Goal: Transaction & Acquisition: Purchase product/service

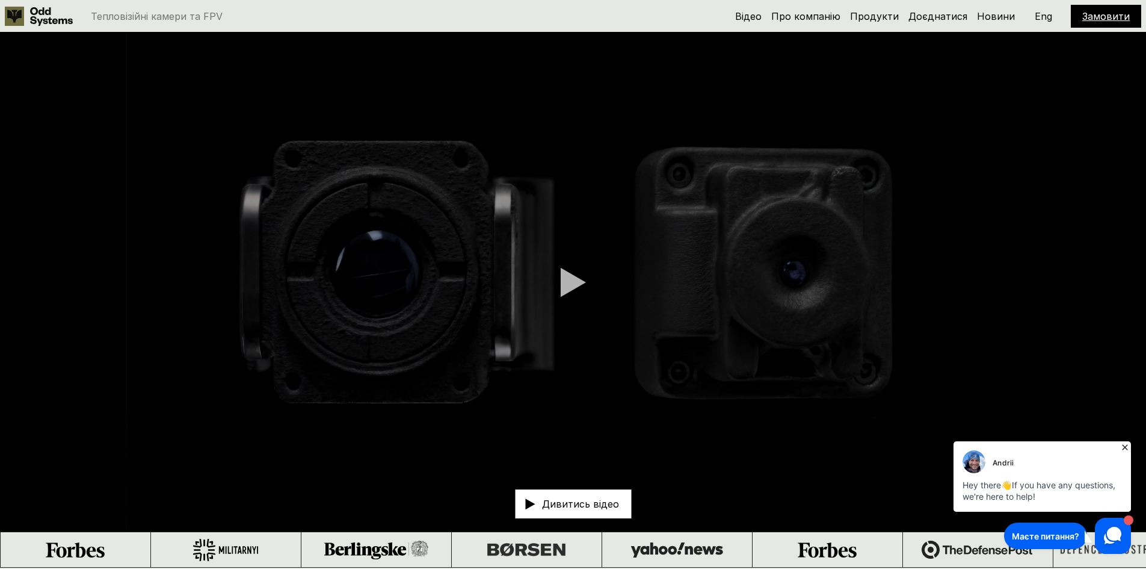
click at [1124, 445] on icon at bounding box center [1125, 447] width 12 height 12
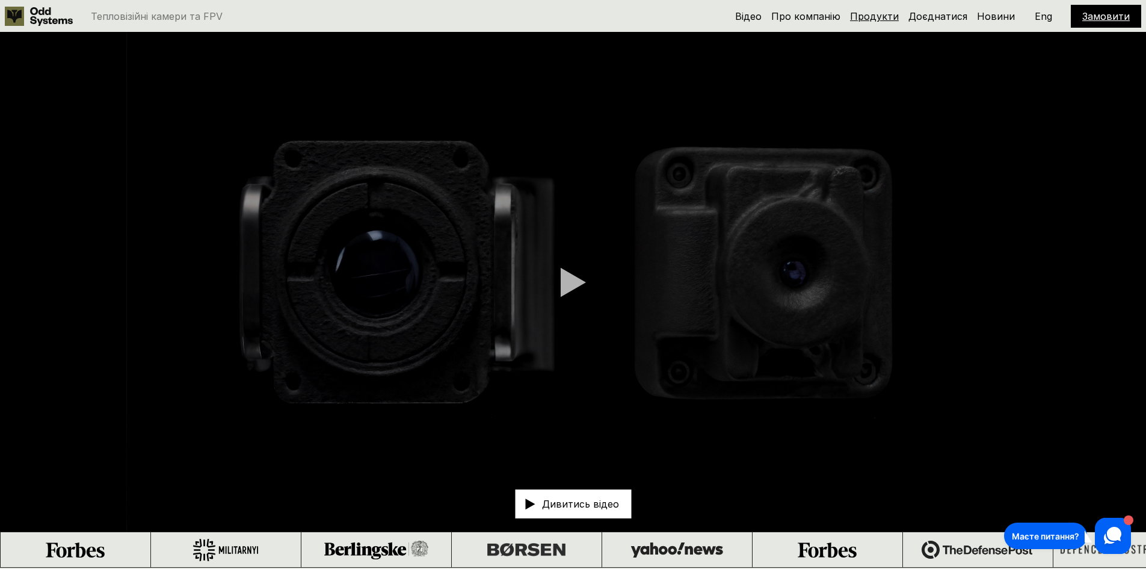
click at [865, 14] on link "Продукти" at bounding box center [874, 16] width 49 height 12
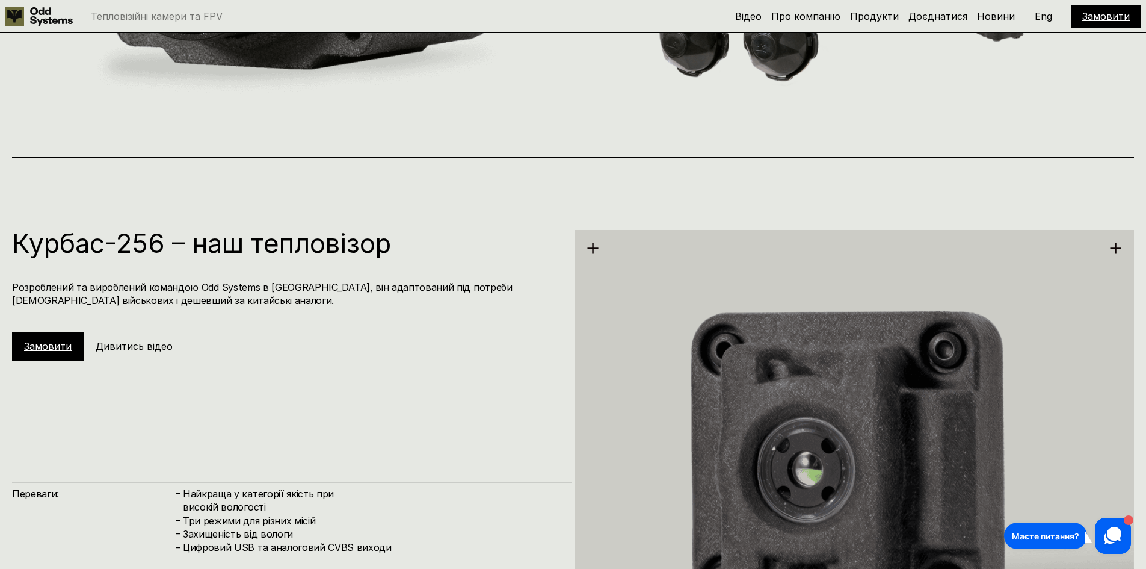
scroll to position [1557, 0]
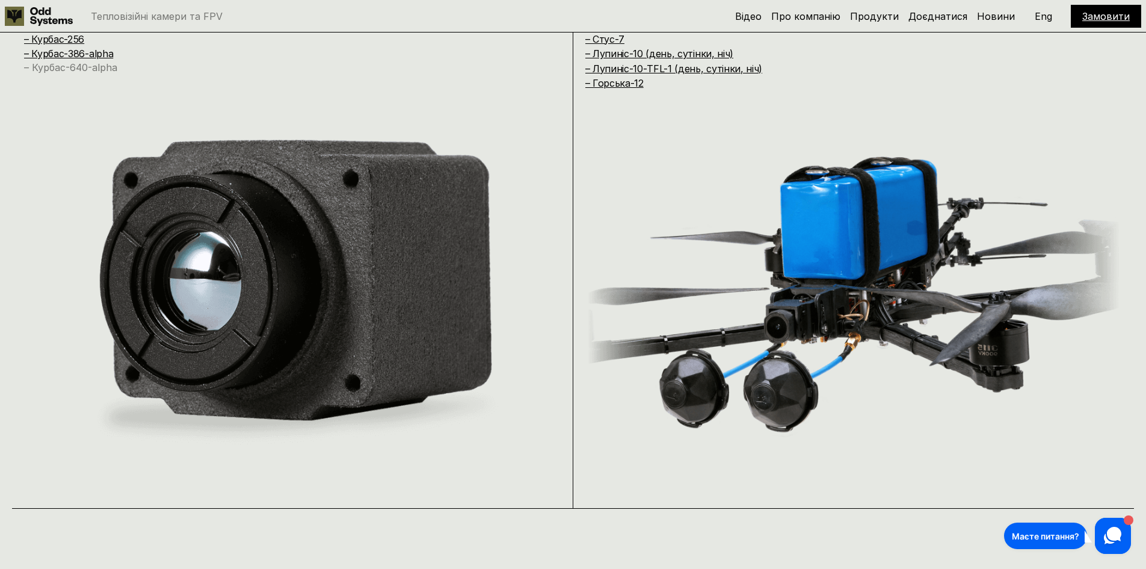
click at [86, 66] on link "– Курбас-640-alpha" at bounding box center [70, 67] width 93 height 12
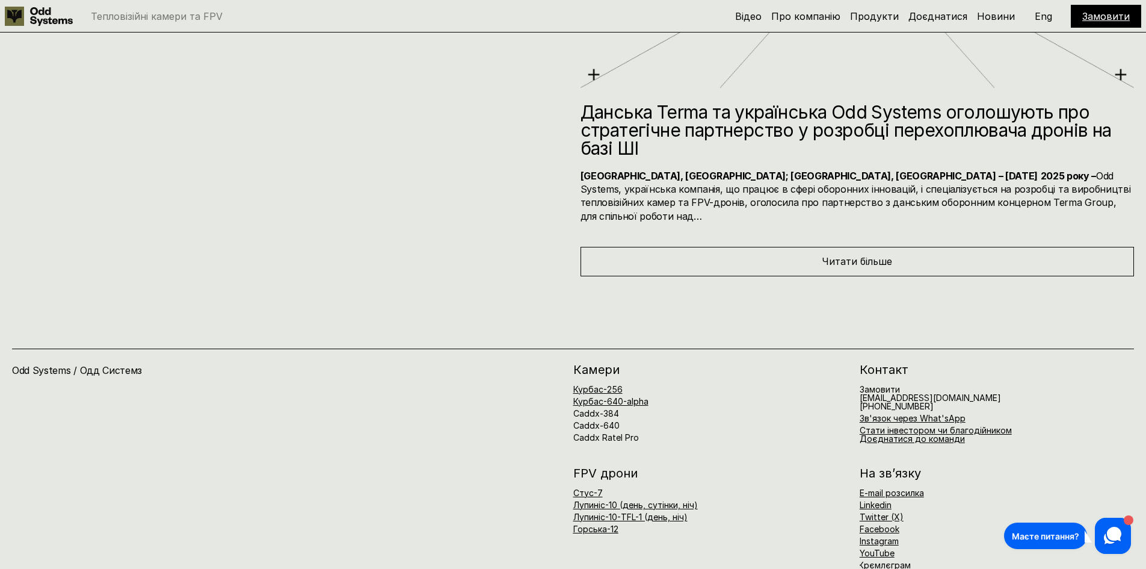
scroll to position [6761, 0]
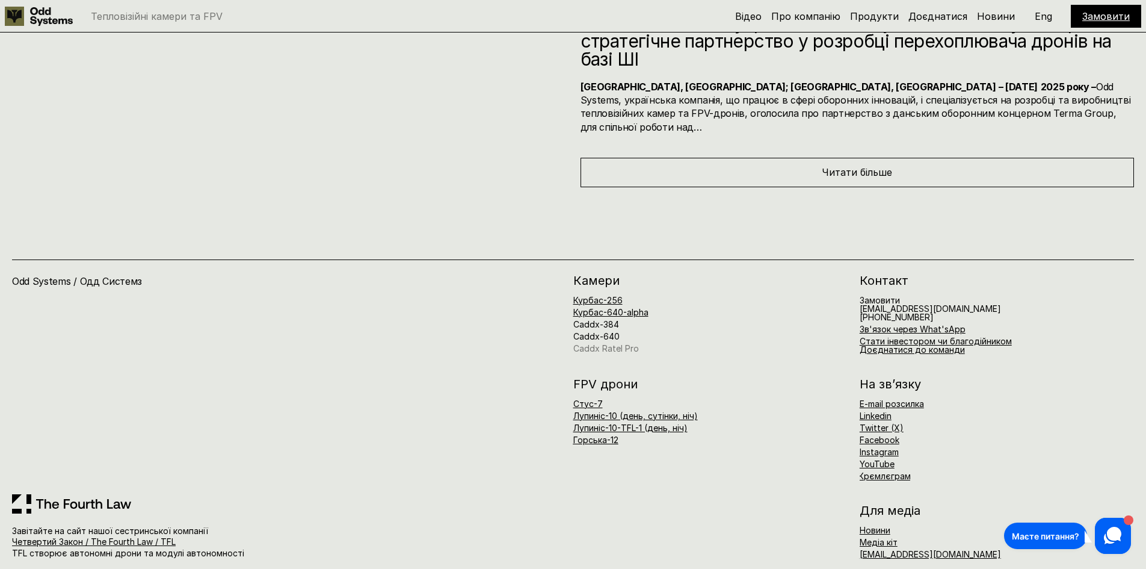
click at [585, 343] on link "Caddx Ratel Pro" at bounding box center [606, 348] width 66 height 10
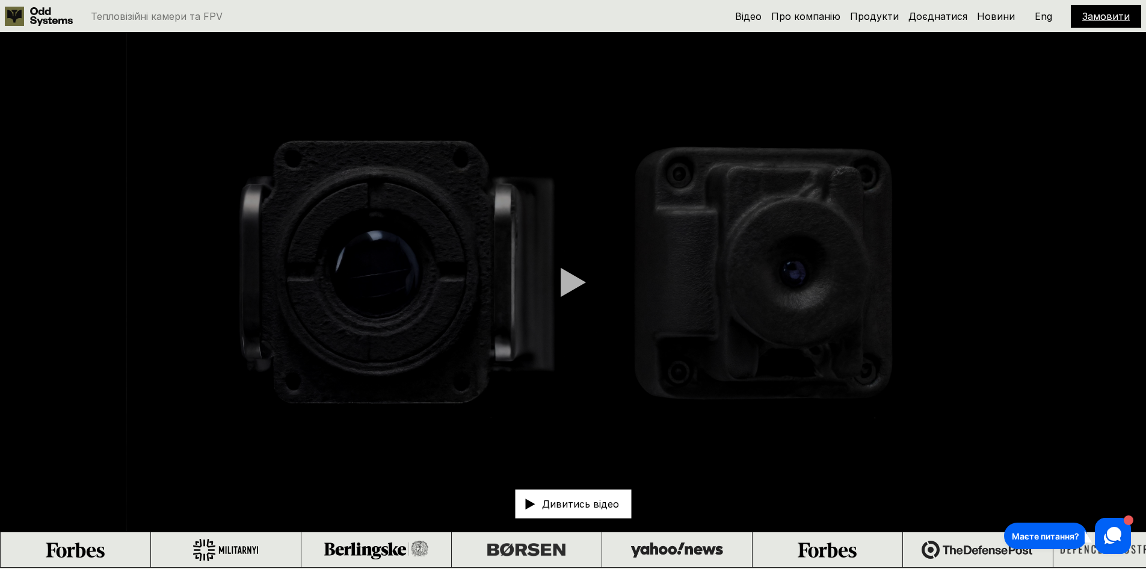
click at [549, 251] on video at bounding box center [573, 281] width 1146 height 498
click at [568, 278] on div at bounding box center [573, 282] width 25 height 30
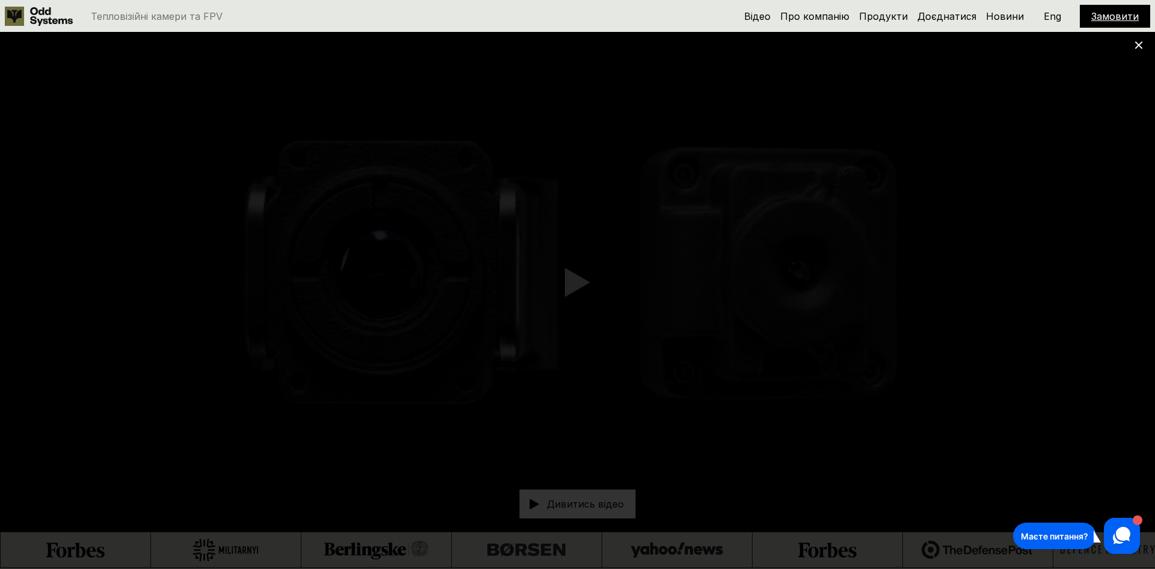
click at [1141, 50] on div at bounding box center [577, 284] width 1155 height 569
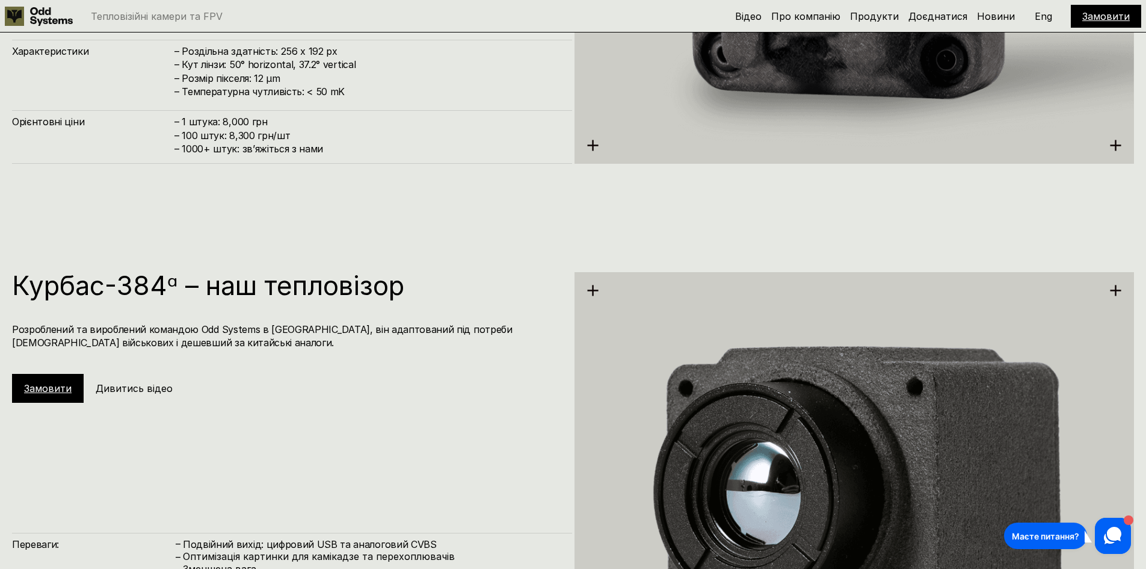
scroll to position [2286, 0]
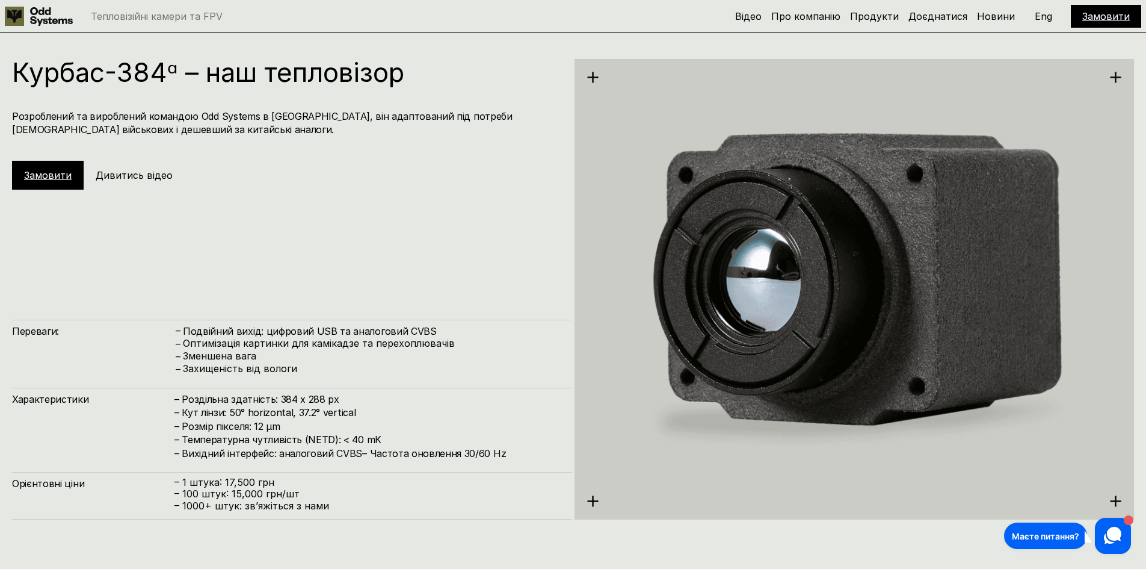
click at [562, 448] on div "Характеристики – Роздільна здатність: 384 x 288 px – Кут лінзи: 50° horizontal,…" at bounding box center [292, 423] width 560 height 72
click at [588, 505] on img at bounding box center [855, 289] width 560 height 576
click at [593, 502] on img at bounding box center [855, 289] width 560 height 576
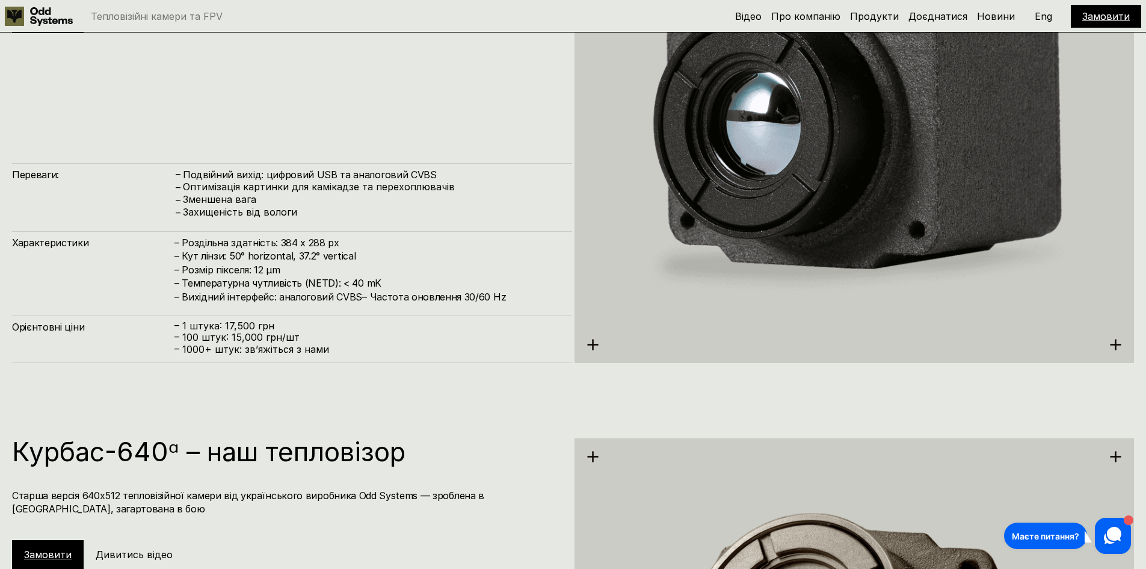
scroll to position [2707, 0]
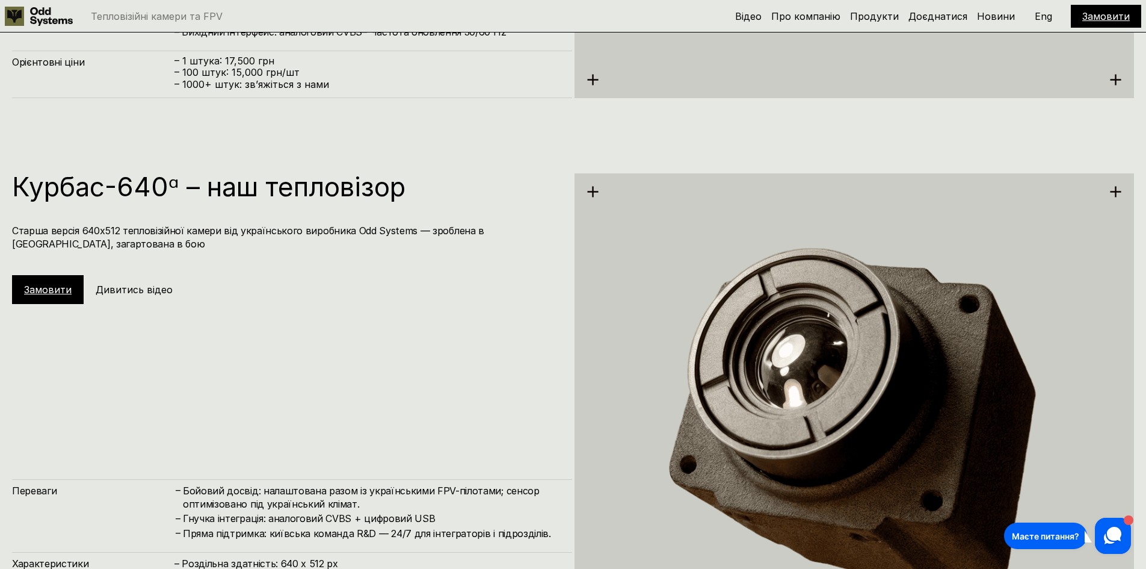
click at [34, 298] on div "Замовити" at bounding box center [48, 289] width 72 height 29
click at [34, 283] on link "Замовити" at bounding box center [48, 289] width 48 height 12
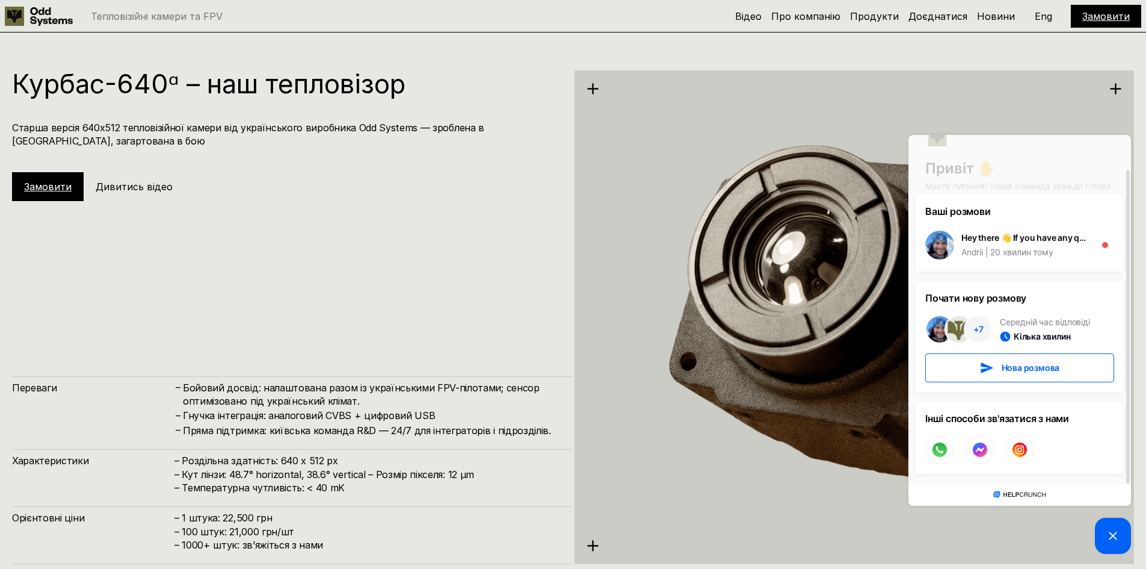
scroll to position [2828, 0]
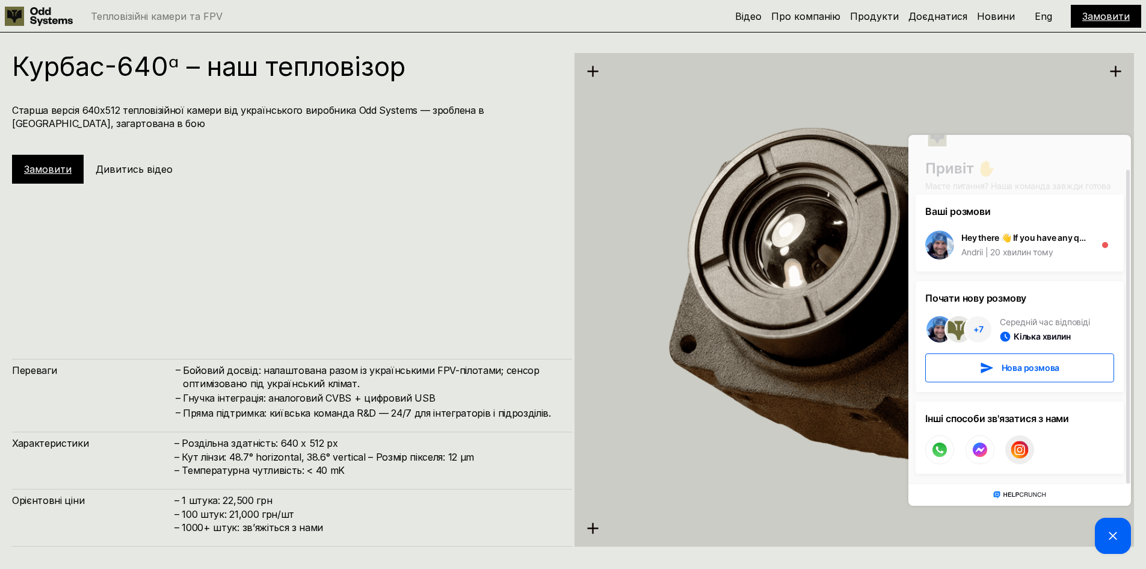
click at [1018, 451] on icon at bounding box center [1019, 450] width 10 height 10
